Goal: Task Accomplishment & Management: Understand process/instructions

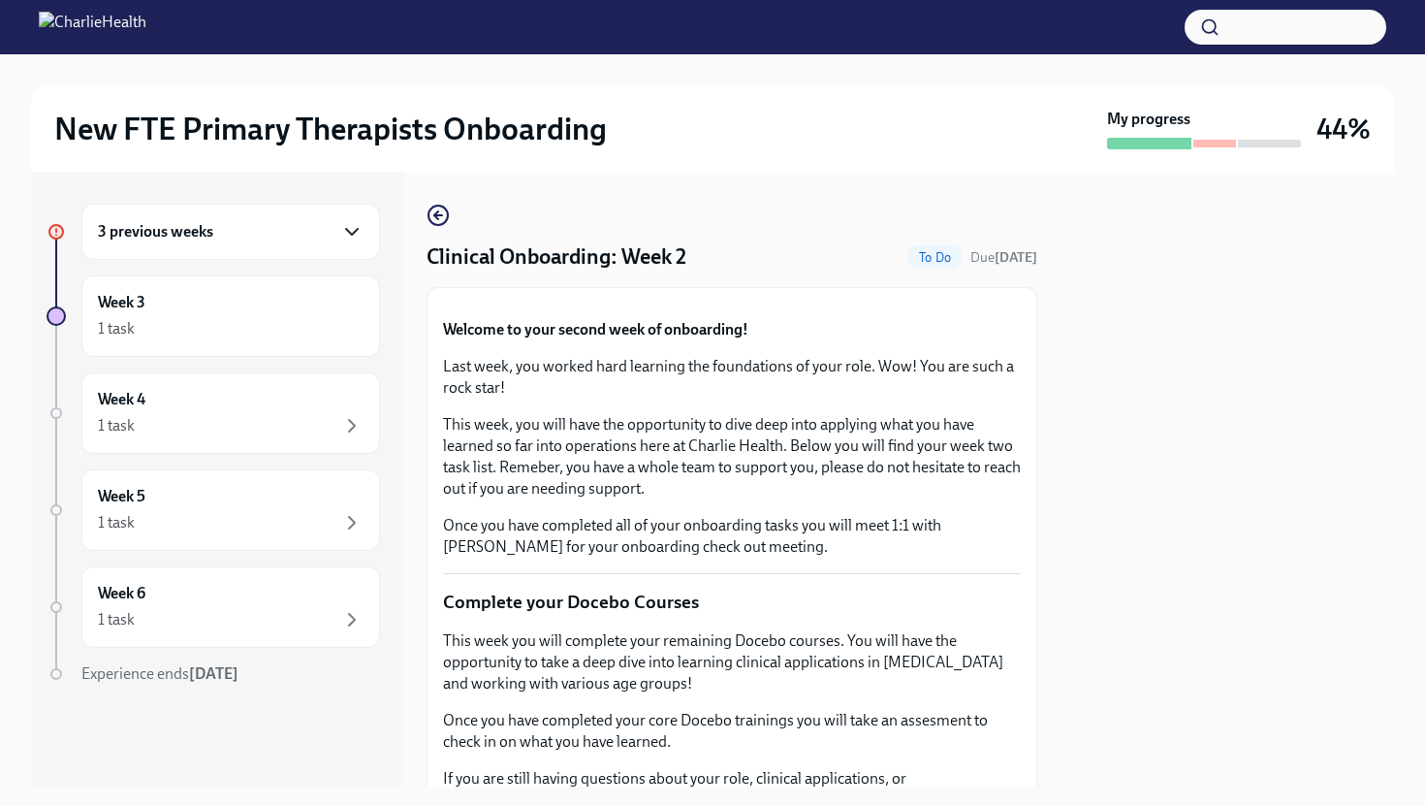
click at [359, 234] on icon "button" at bounding box center [351, 231] width 23 height 23
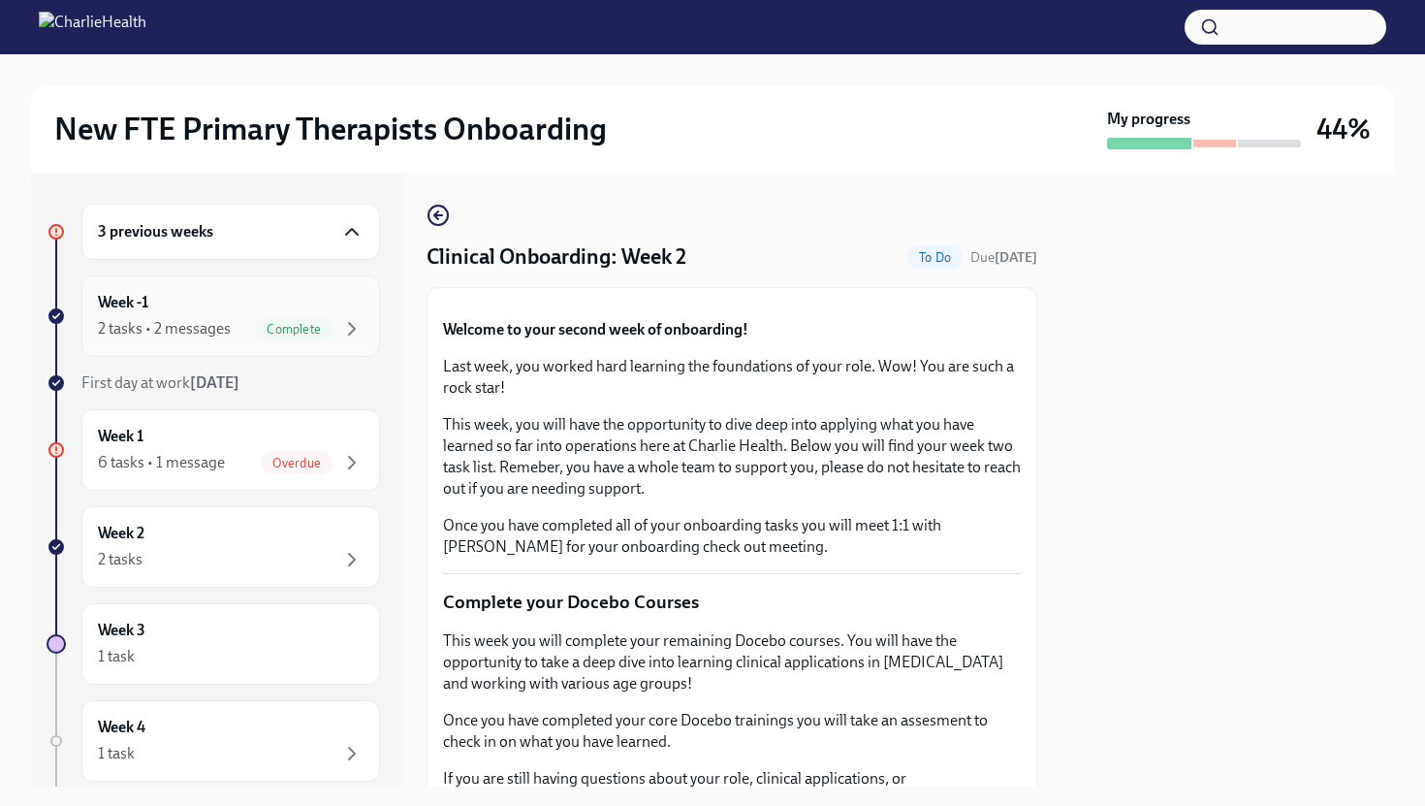
click at [325, 306] on div "Week -1 2 tasks • 2 messages Complete" at bounding box center [231, 316] width 266 height 48
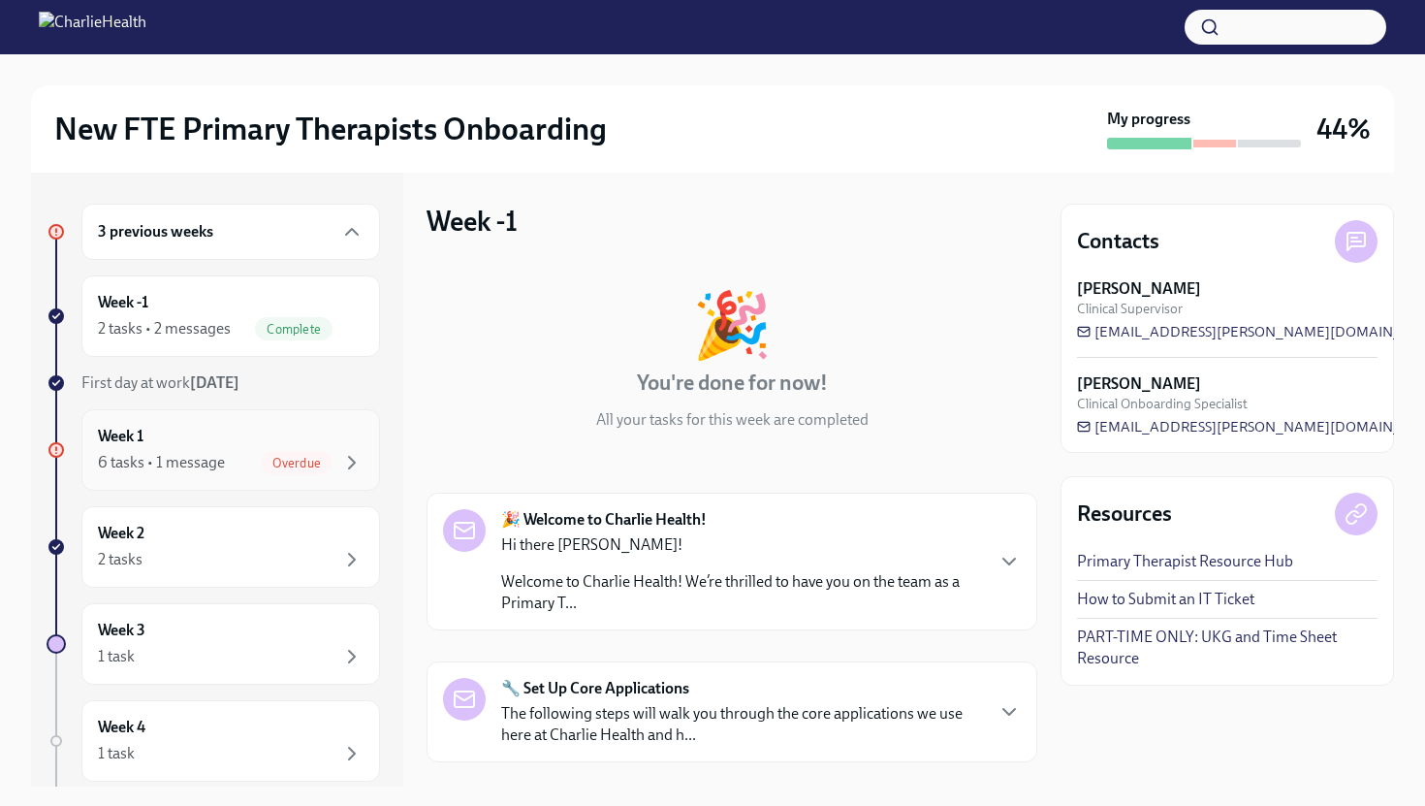
click at [336, 458] on div "Overdue" at bounding box center [312, 462] width 103 height 23
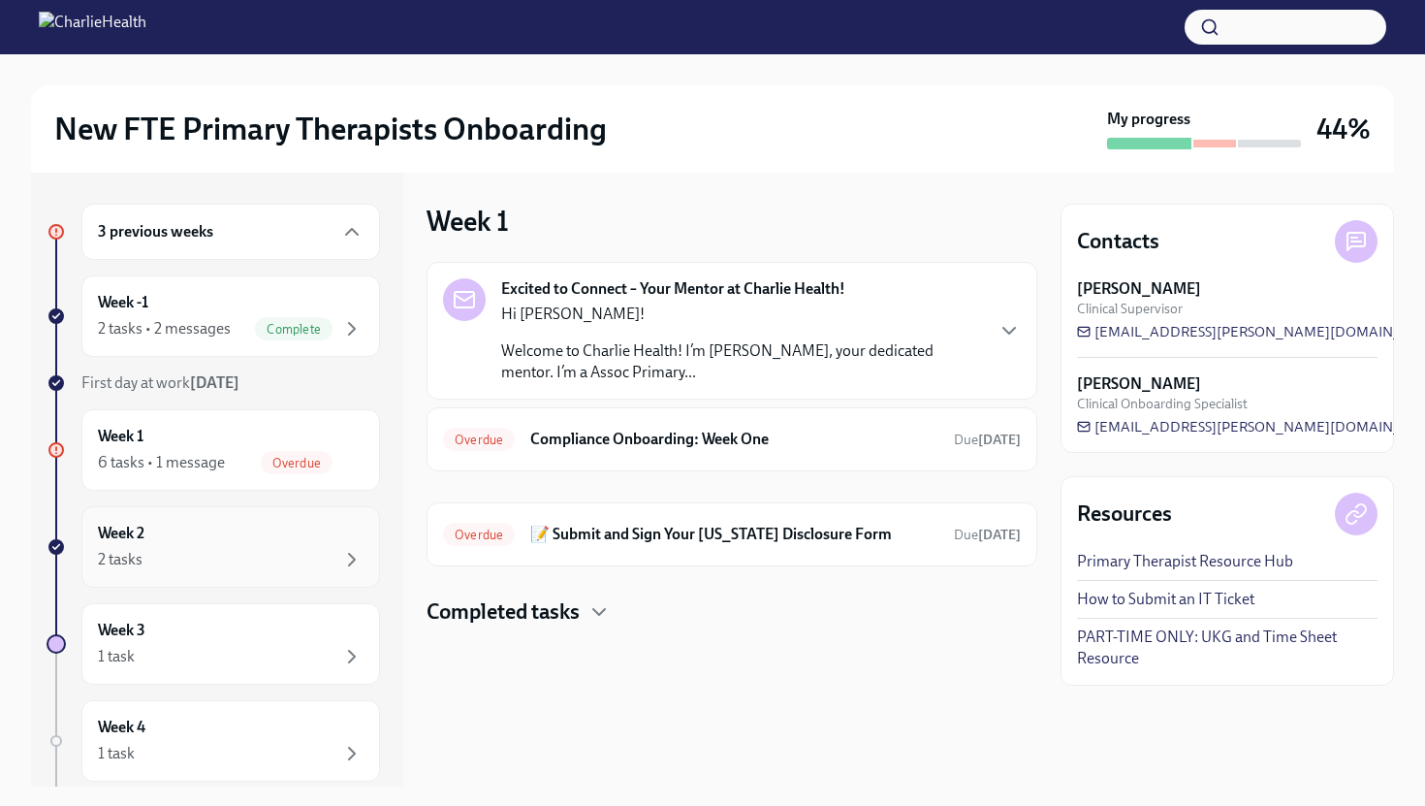
click at [317, 561] on div "2 tasks" at bounding box center [231, 559] width 266 height 23
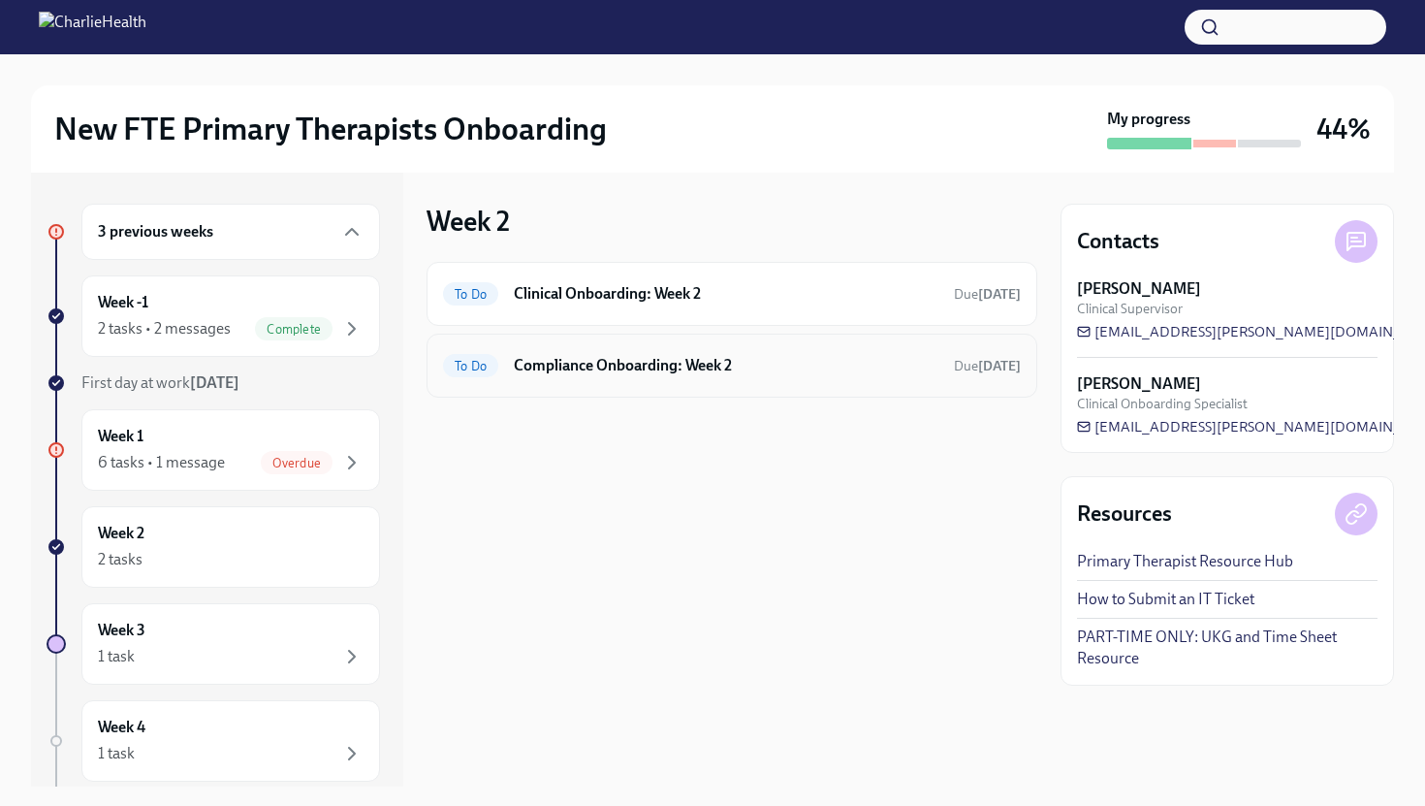
click at [646, 367] on h6 "Compliance Onboarding: Week 2" at bounding box center [726, 365] width 425 height 21
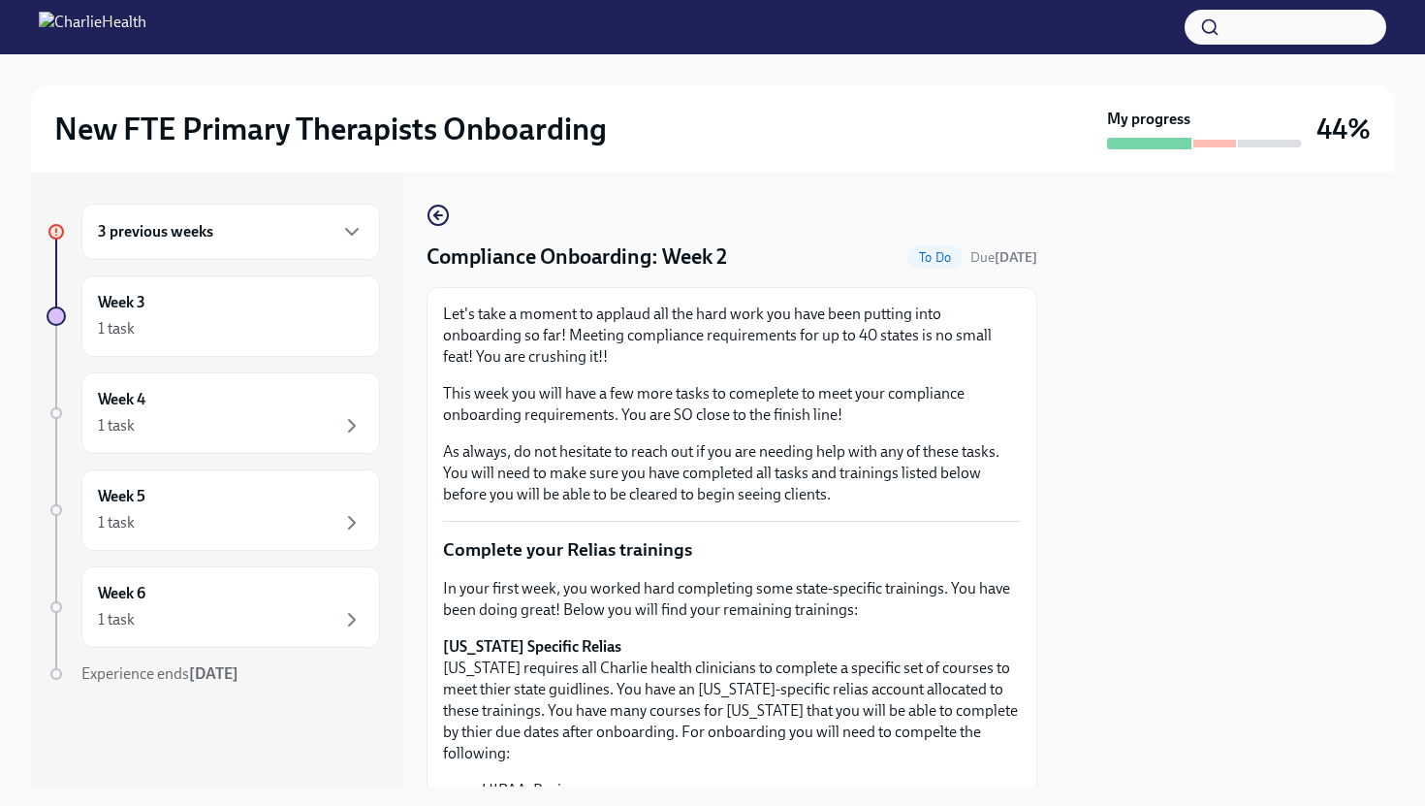
click at [959, 486] on p "As always, do not hesitate to reach out if you are needing help with any of the…" at bounding box center [732, 473] width 578 height 64
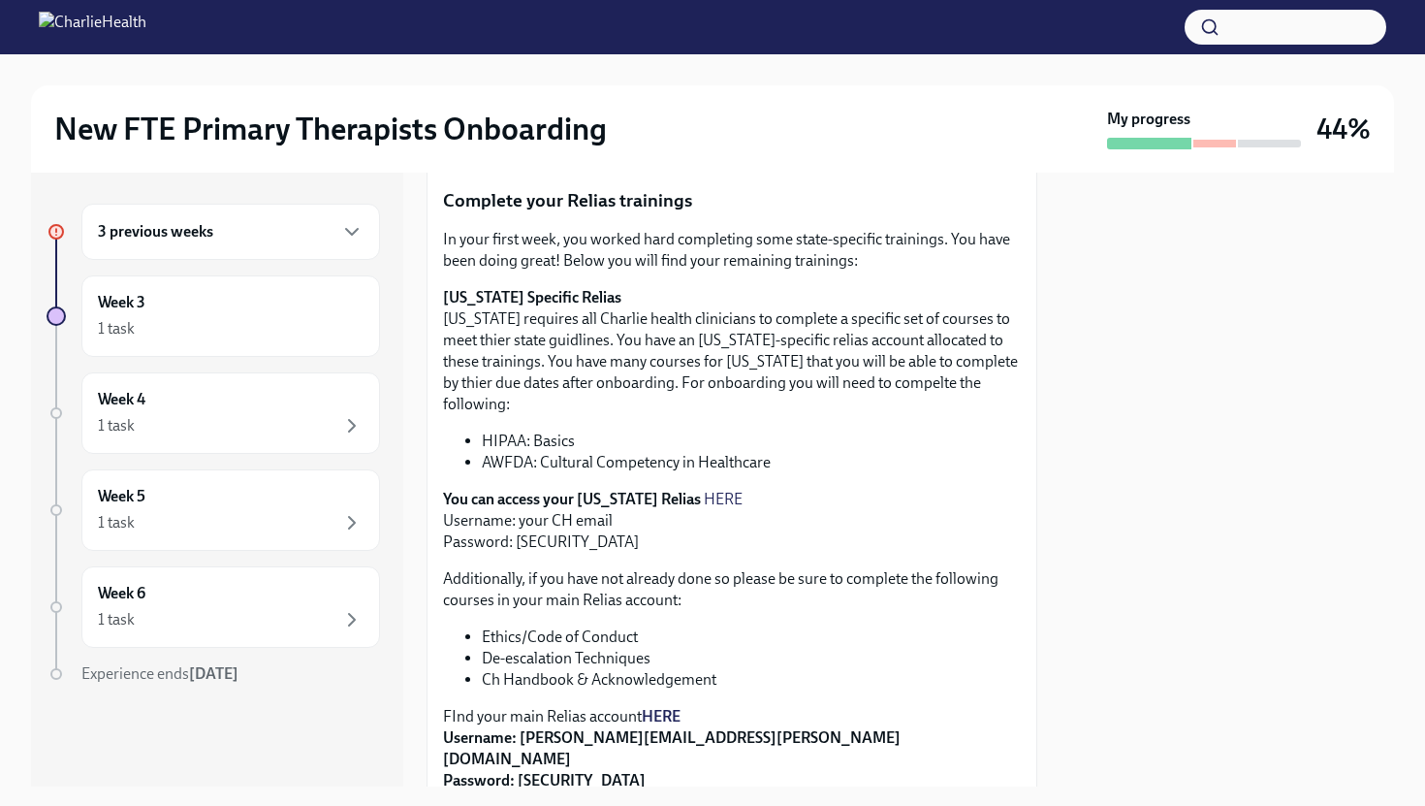
scroll to position [310, 0]
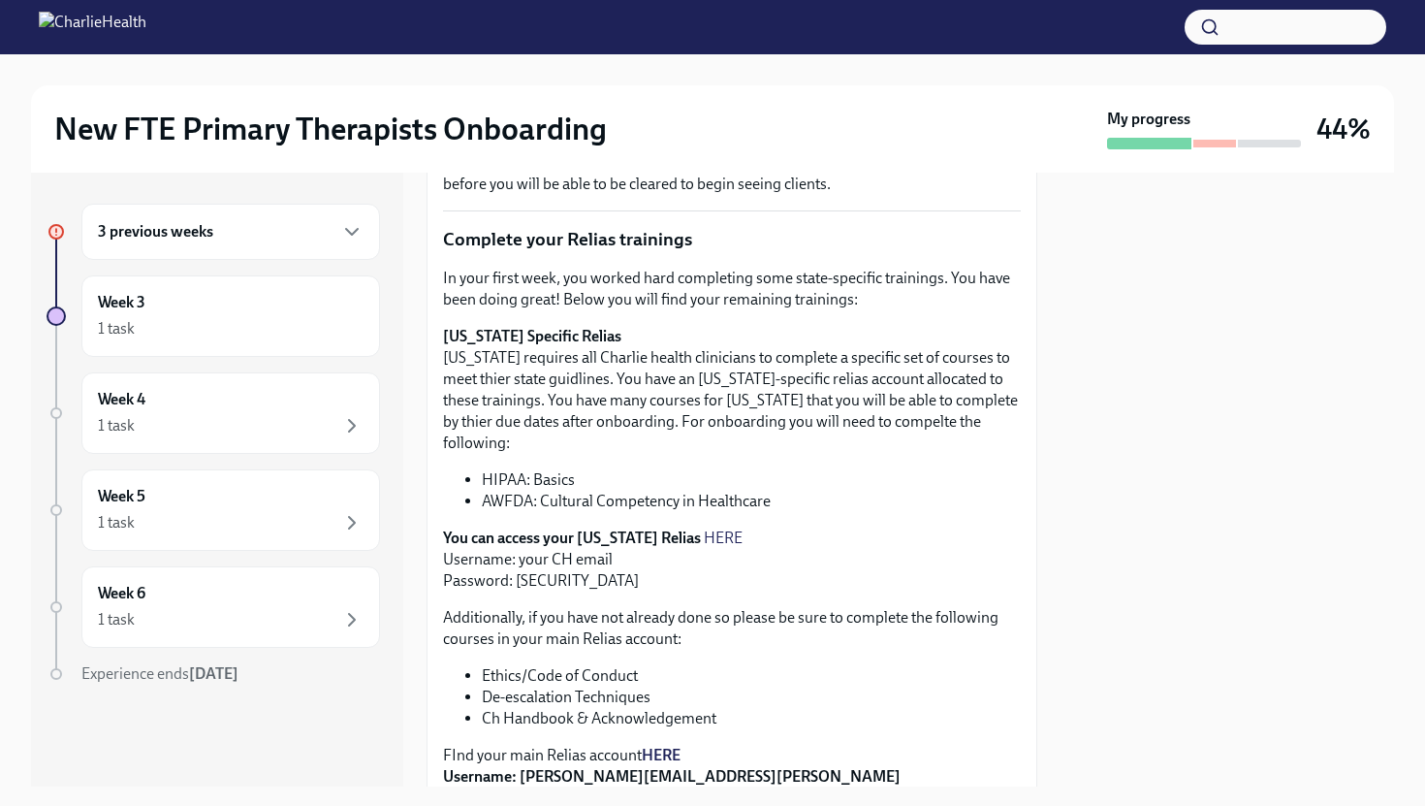
click at [704, 528] on link "HERE" at bounding box center [723, 537] width 39 height 18
click at [940, 408] on p "[US_STATE] Specific Relias [US_STATE] requires all Charlie health clinicians to…" at bounding box center [732, 390] width 578 height 128
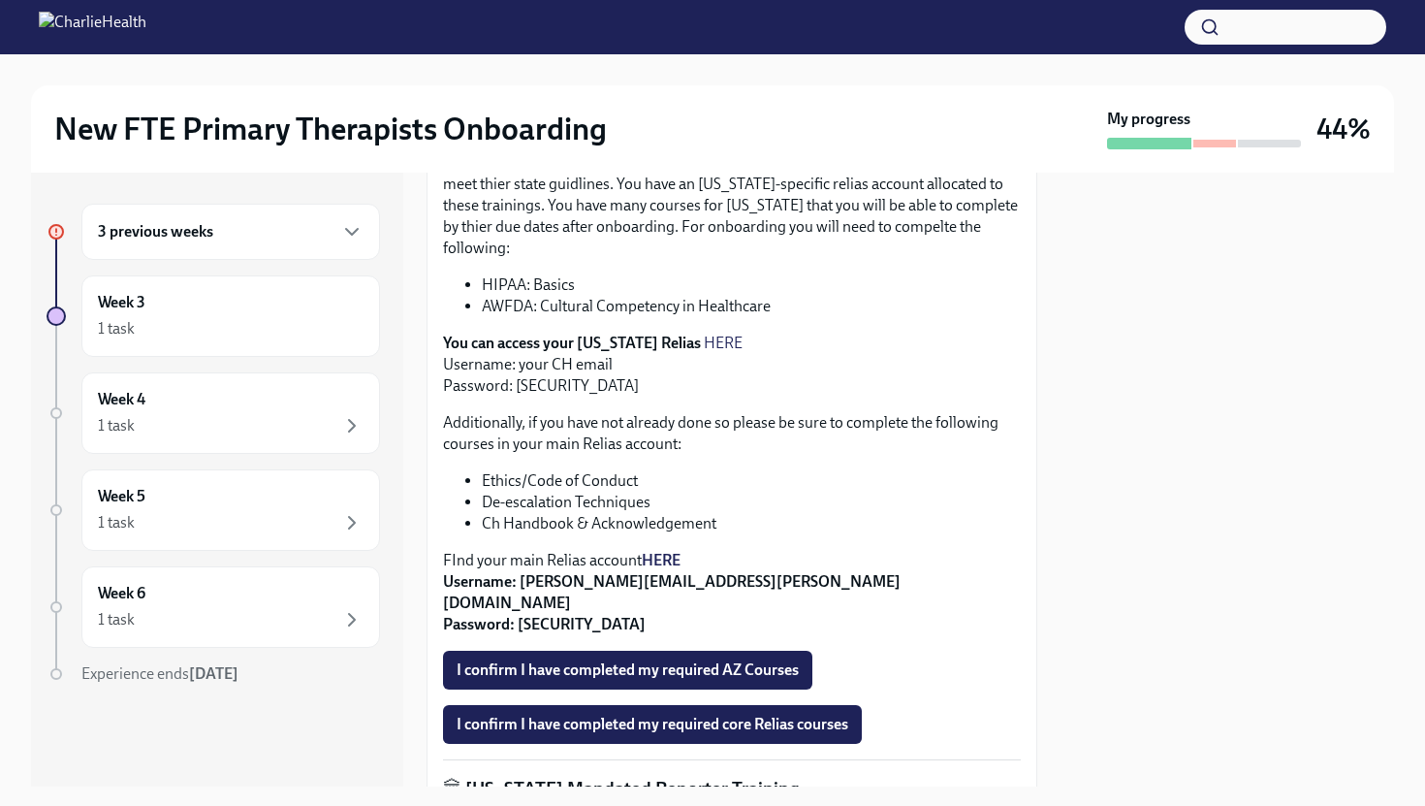
scroll to position [582, 0]
